Goal: Transaction & Acquisition: Purchase product/service

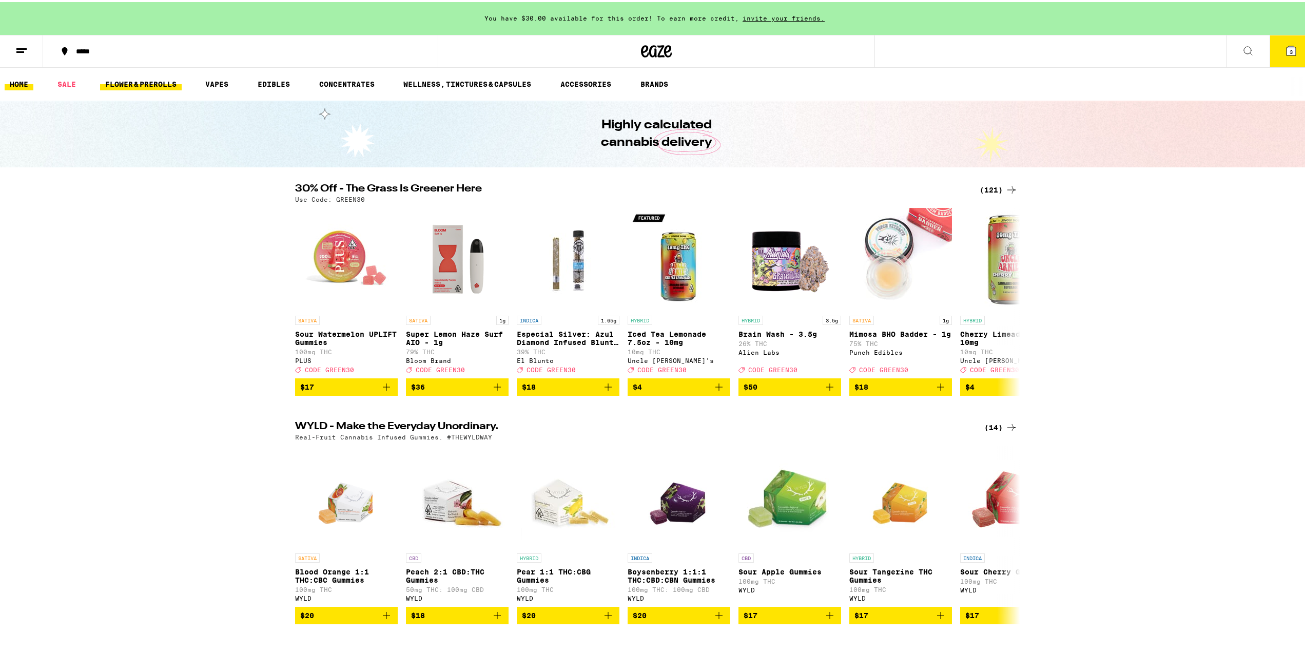
click at [142, 76] on link "FLOWER & PREROLLS" at bounding box center [141, 82] width 82 height 12
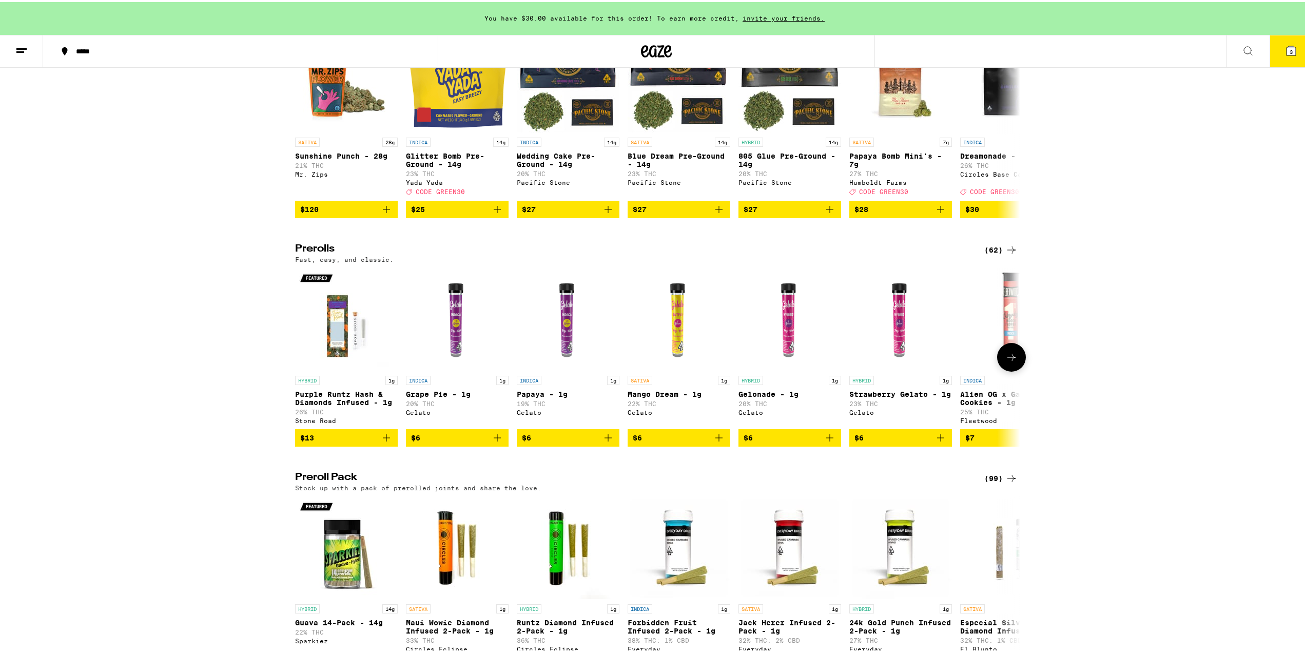
scroll to position [410, 0]
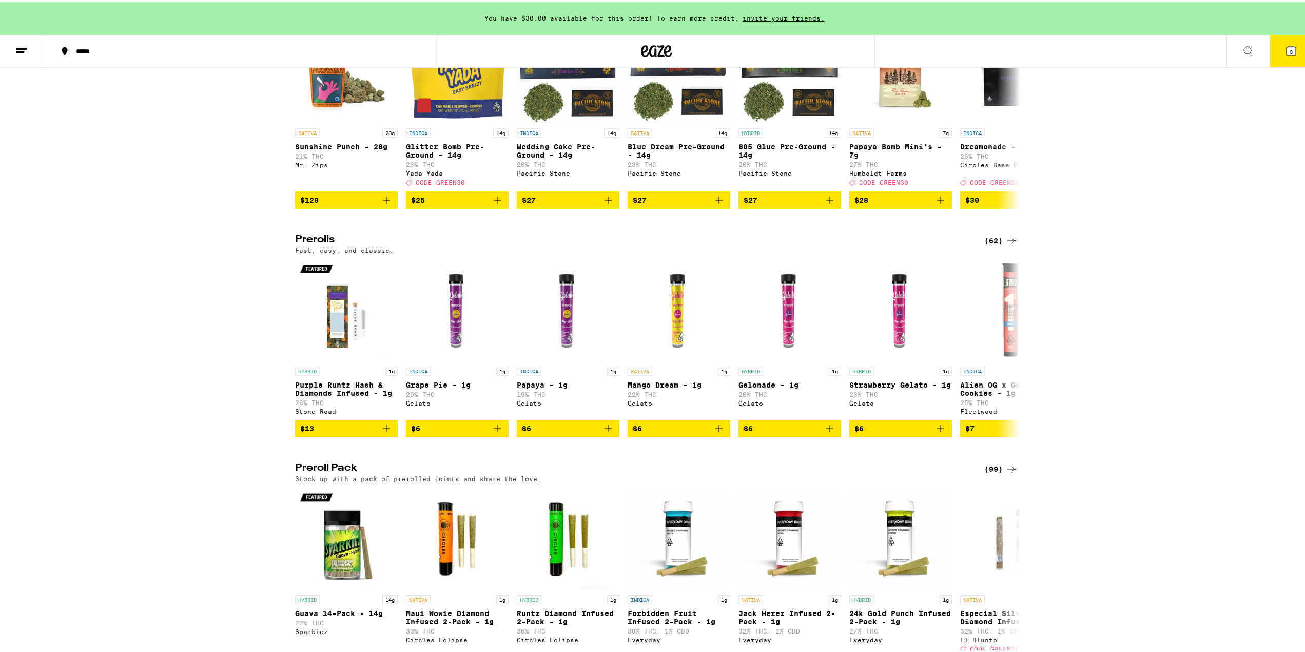
click at [999, 245] on div "(62)" at bounding box center [1000, 238] width 33 height 12
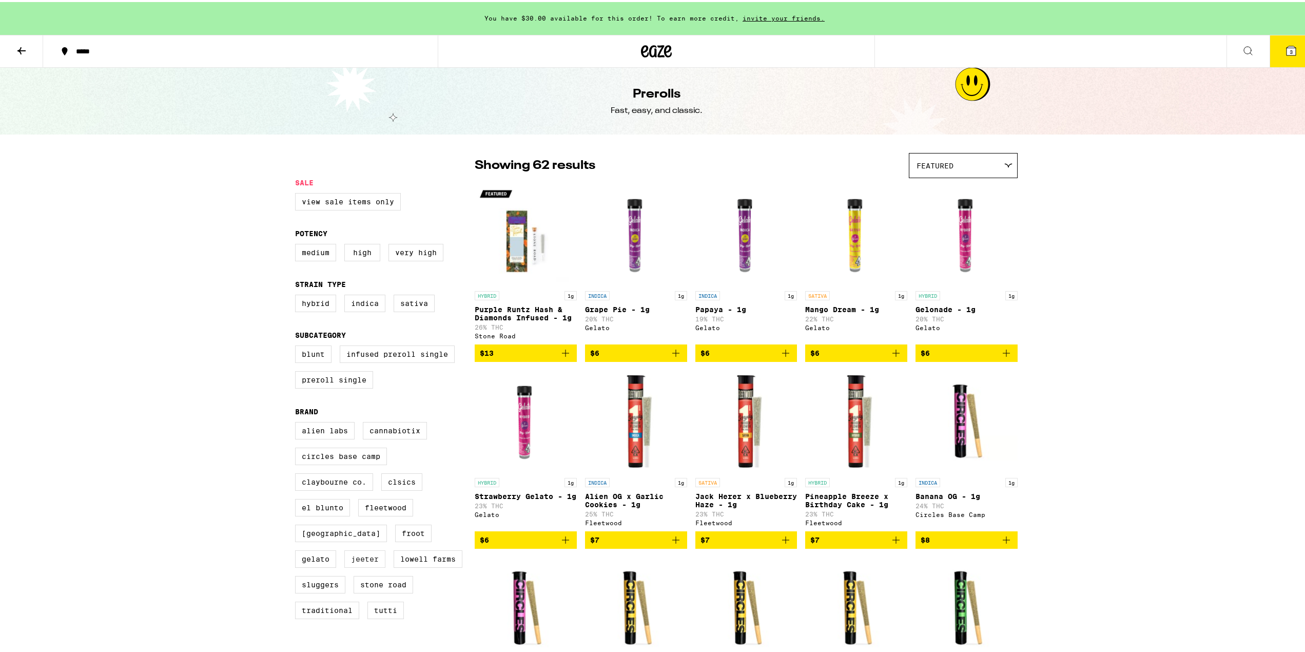
click at [358, 565] on label "Jeeter" at bounding box center [364, 556] width 41 height 17
click at [298, 422] on input "Jeeter" at bounding box center [297, 421] width 1 height 1
checkbox input "true"
